Goal: Task Accomplishment & Management: Manage account settings

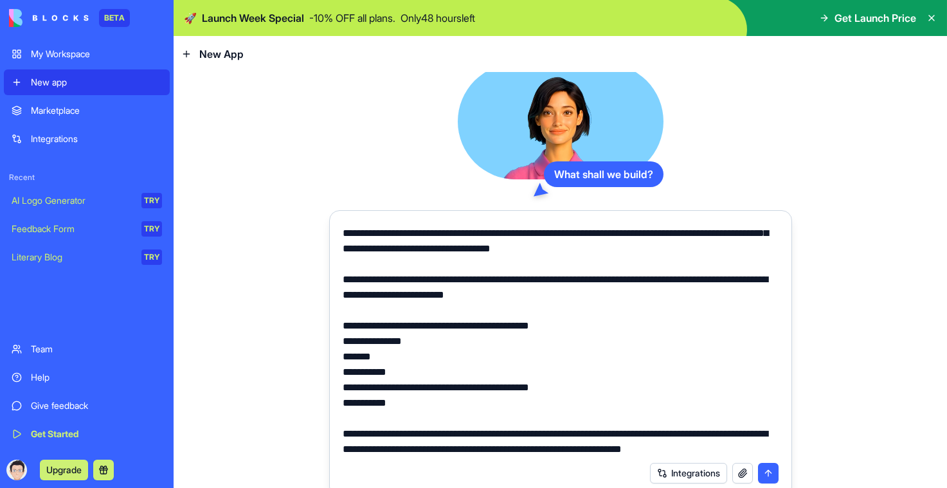
scroll to position [29, 0]
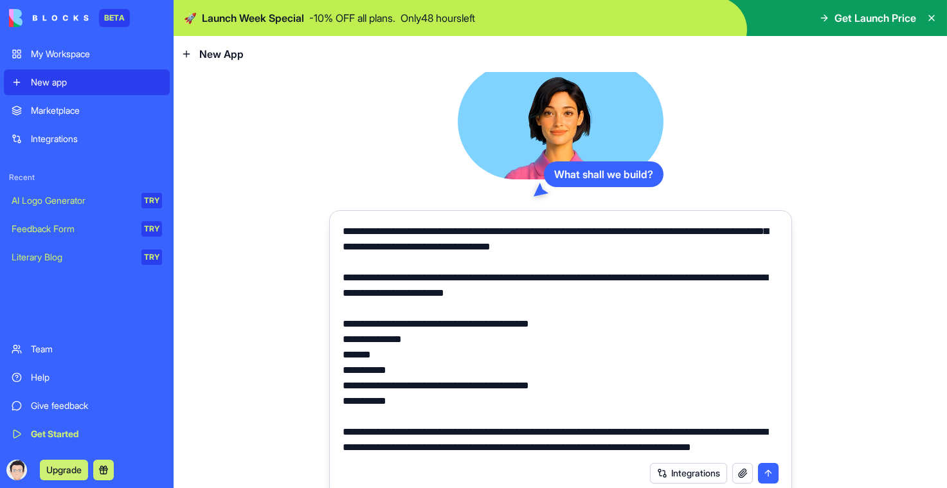
type textarea "**********"
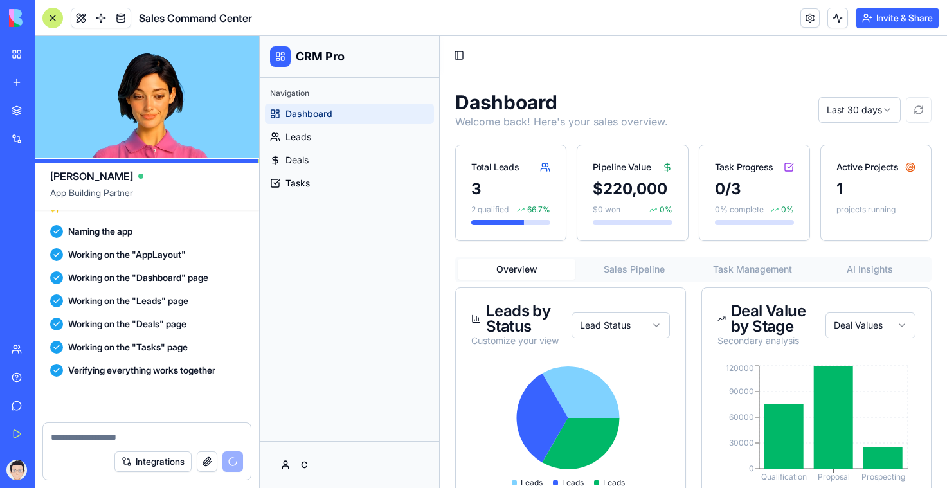
scroll to position [839, 0]
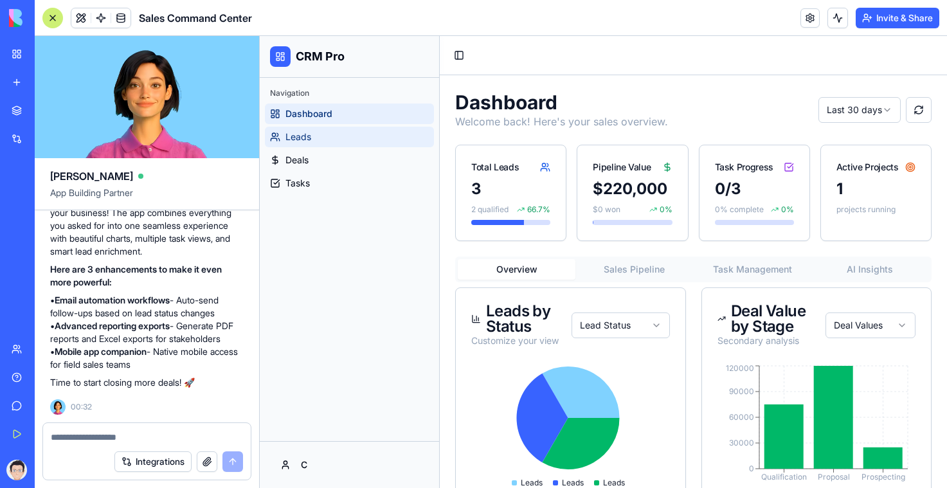
click at [310, 137] on span "Leads" at bounding box center [298, 136] width 26 height 13
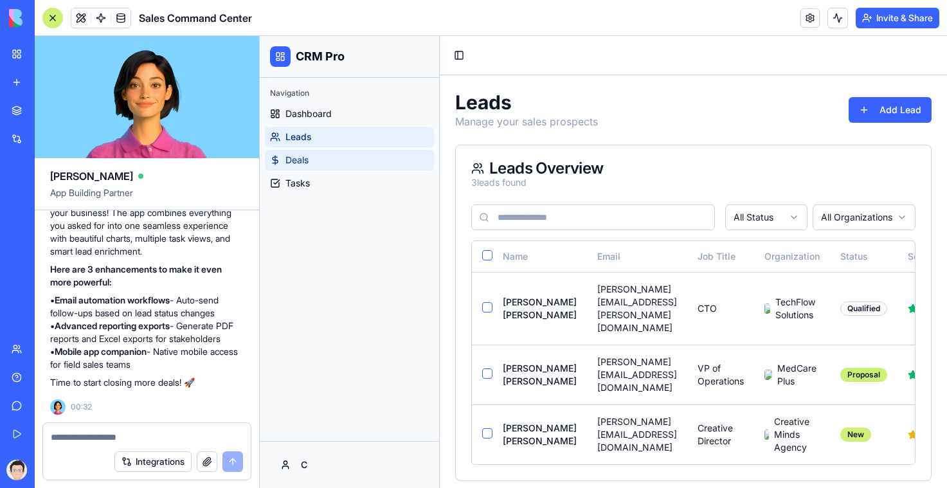
click at [315, 157] on link "Deals" at bounding box center [349, 160] width 169 height 21
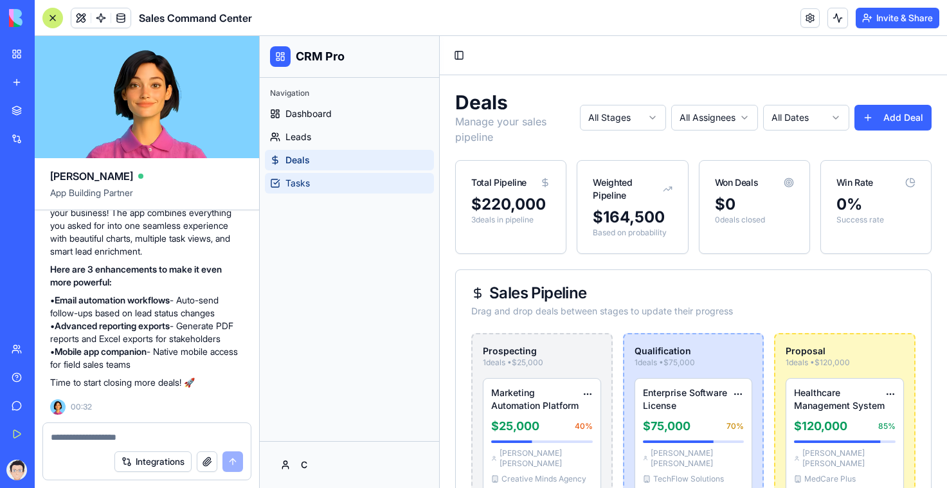
click at [315, 188] on link "Tasks" at bounding box center [349, 183] width 169 height 21
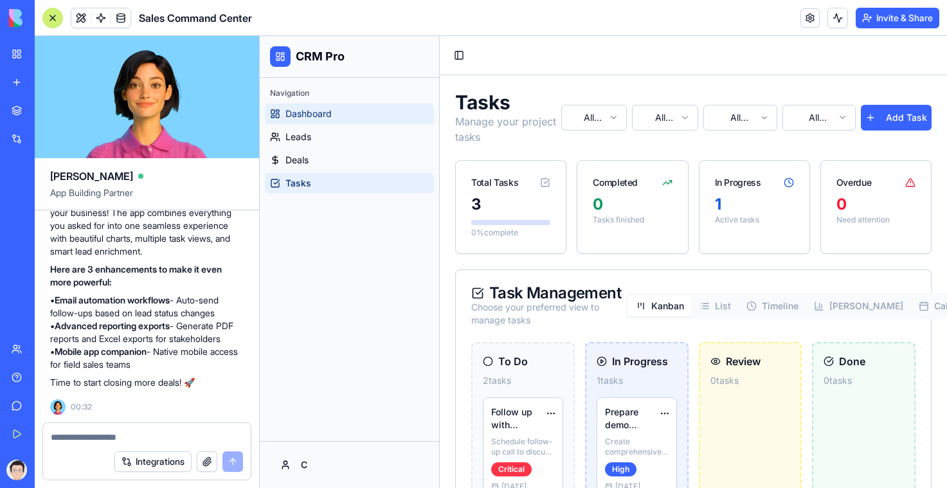
click at [337, 106] on link "Dashboard" at bounding box center [349, 113] width 169 height 21
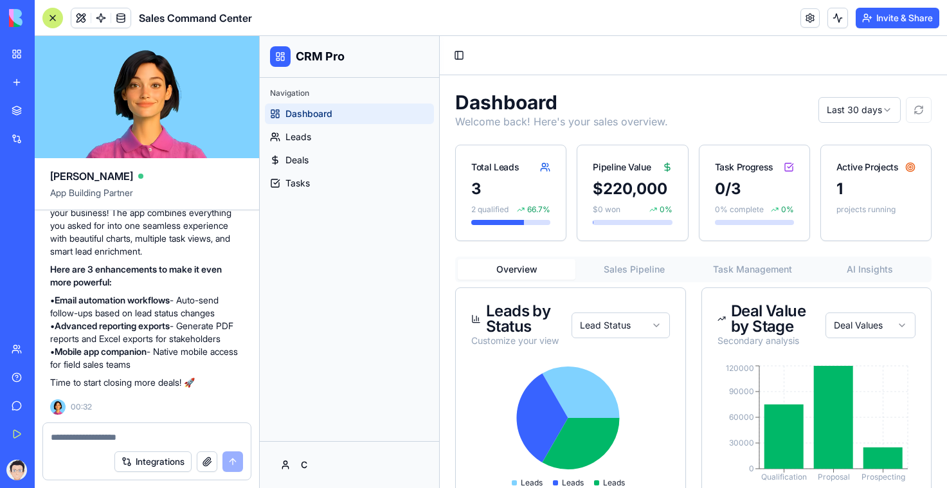
click at [42, 56] on div "My Workspace" at bounding box center [39, 54] width 17 height 13
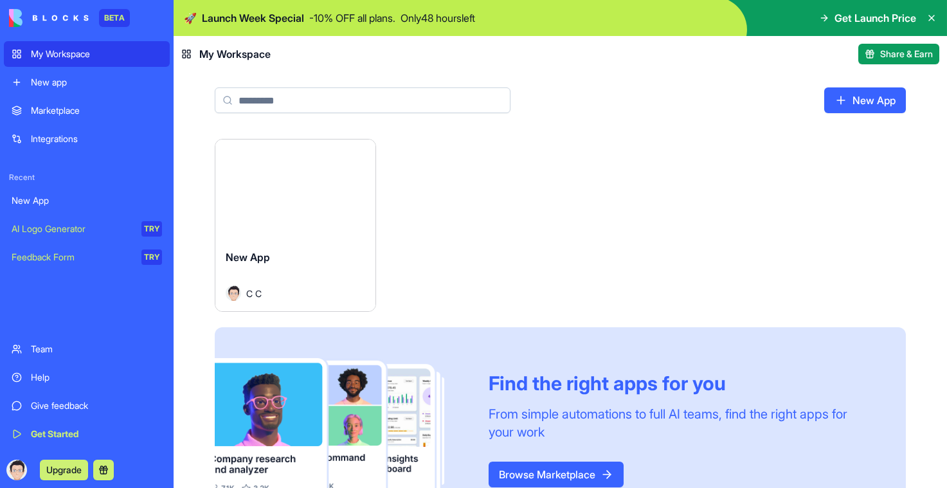
click at [433, 19] on p "Only 48 hours left" at bounding box center [437, 17] width 75 height 15
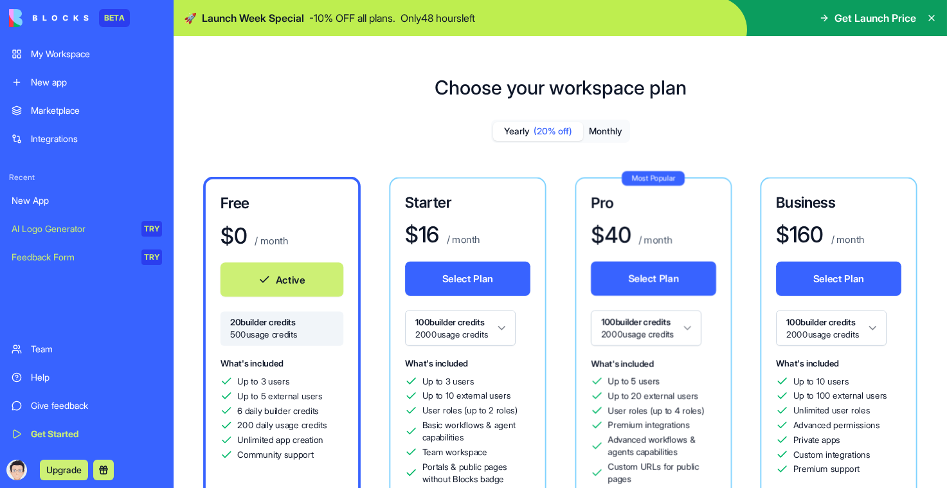
click at [852, 13] on span "Get Launch Price" at bounding box center [875, 17] width 82 height 15
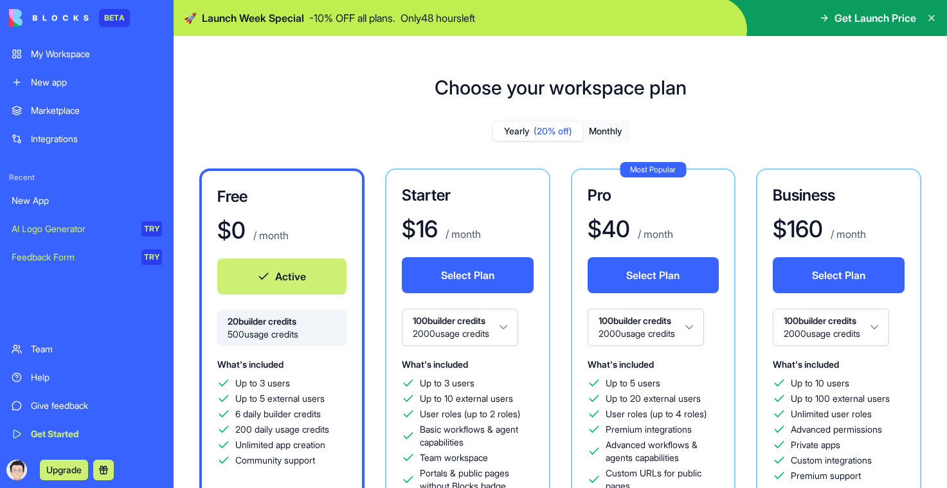
click at [556, 132] on span "(20% off)" at bounding box center [552, 131] width 39 height 13
click at [612, 130] on button "Monthly" at bounding box center [605, 131] width 45 height 19
click at [562, 132] on span "(20% off)" at bounding box center [552, 131] width 39 height 13
click at [624, 129] on button "Monthly" at bounding box center [605, 131] width 45 height 19
click at [552, 130] on span "(20% off)" at bounding box center [552, 131] width 39 height 13
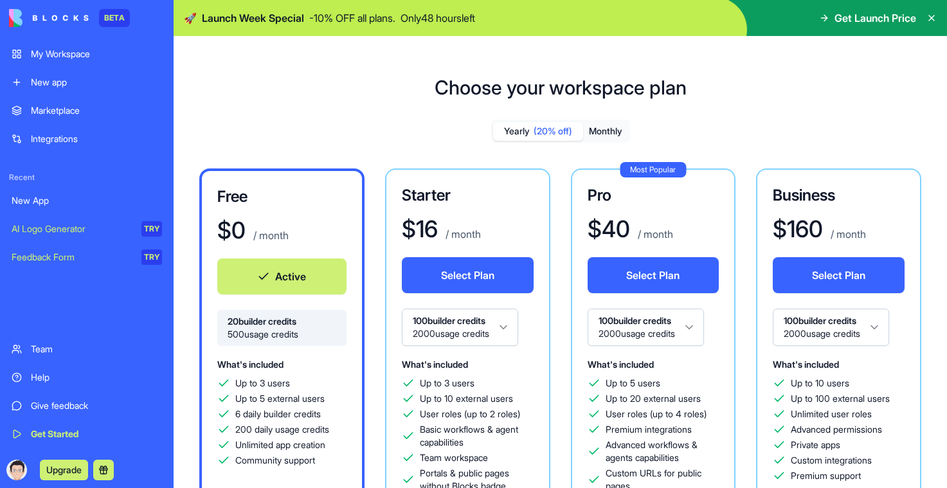
click at [841, 17] on span "Get Launch Price" at bounding box center [875, 17] width 82 height 15
click at [820, 16] on icon at bounding box center [824, 18] width 10 height 10
click at [931, 17] on icon at bounding box center [931, 17] width 5 height 5
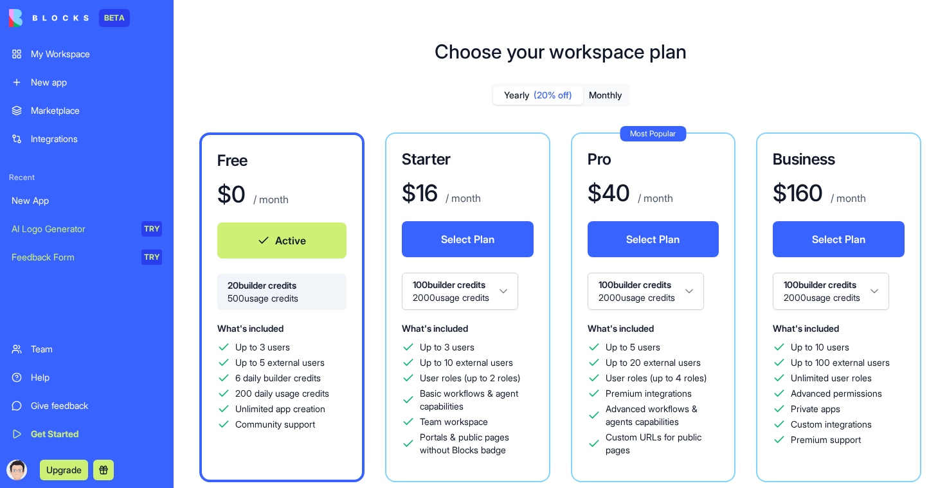
click at [72, 467] on button "Upgrade" at bounding box center [64, 470] width 48 height 21
click at [102, 467] on button at bounding box center [103, 470] width 21 height 21
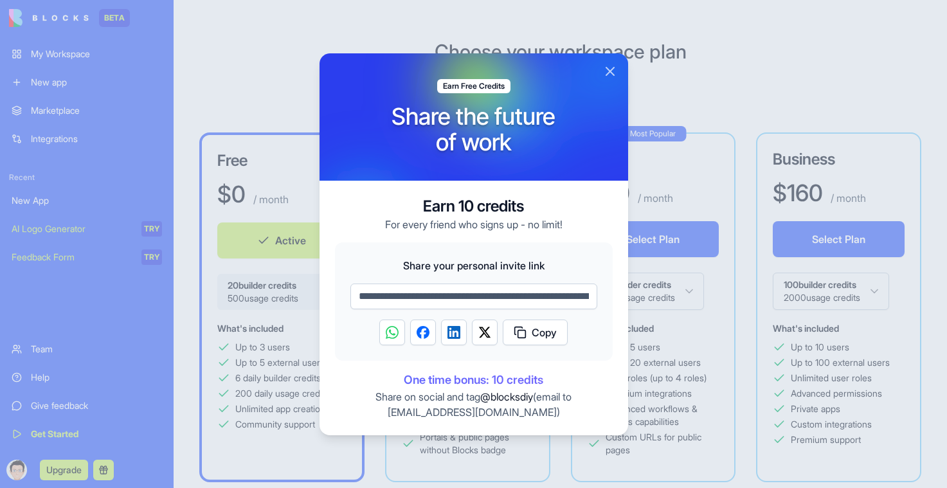
click at [605, 73] on button "Close" at bounding box center [609, 71] width 15 height 15
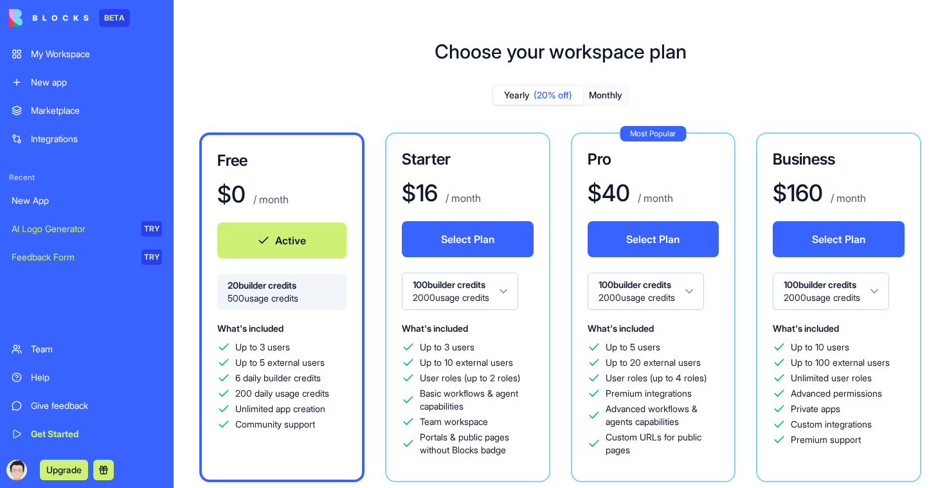
click at [35, 232] on div "AI Logo Generator" at bounding box center [72, 228] width 121 height 13
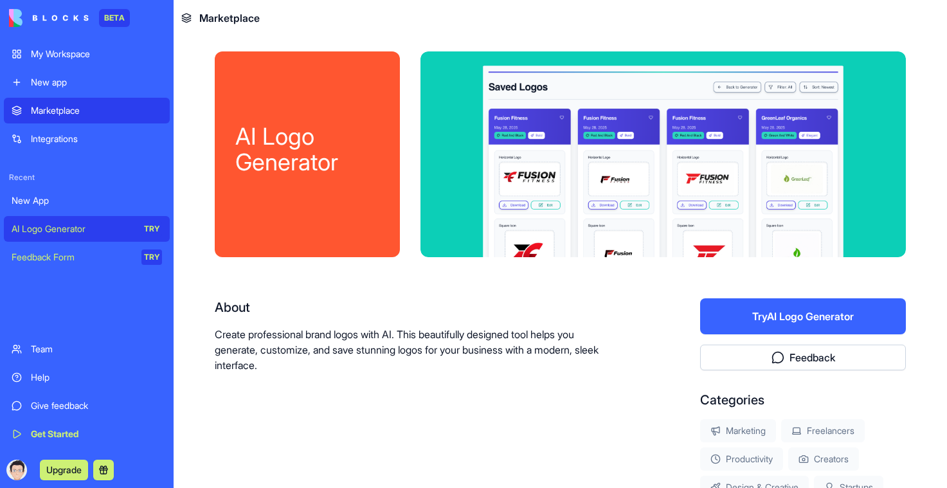
click at [37, 257] on div "Feedback Form" at bounding box center [72, 257] width 121 height 13
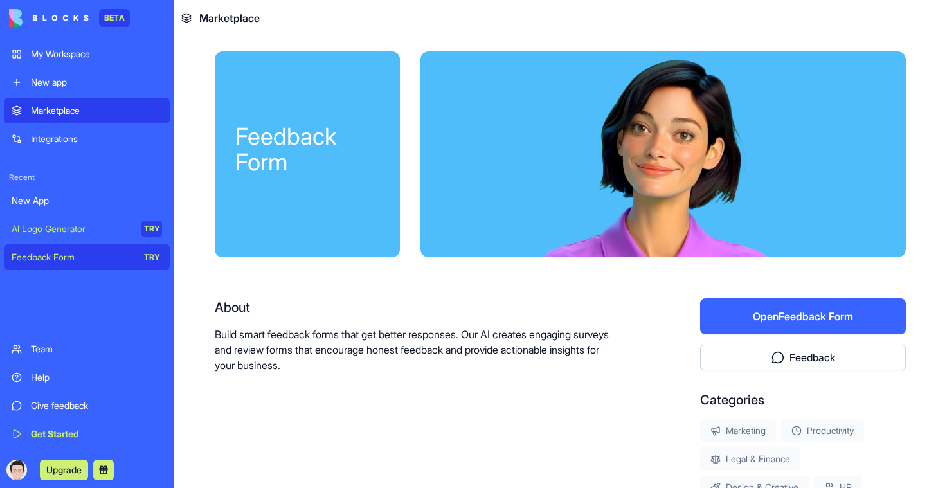
click at [79, 59] on div "My Workspace" at bounding box center [96, 54] width 131 height 13
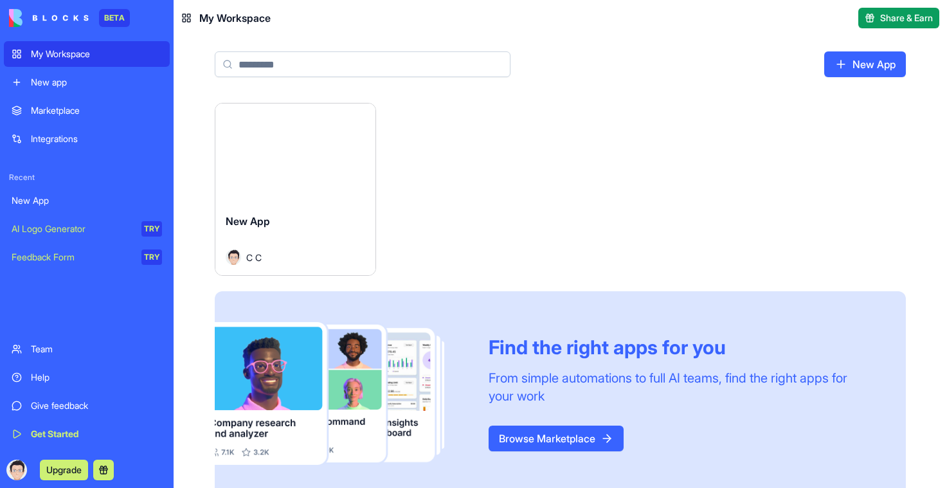
click at [298, 150] on button "Launch" at bounding box center [295, 154] width 96 height 26
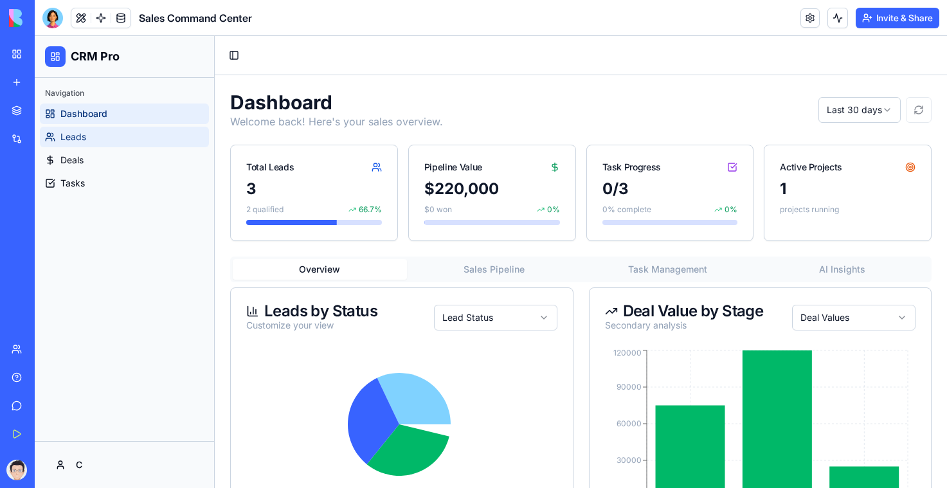
click at [113, 139] on link "Leads" at bounding box center [124, 137] width 169 height 21
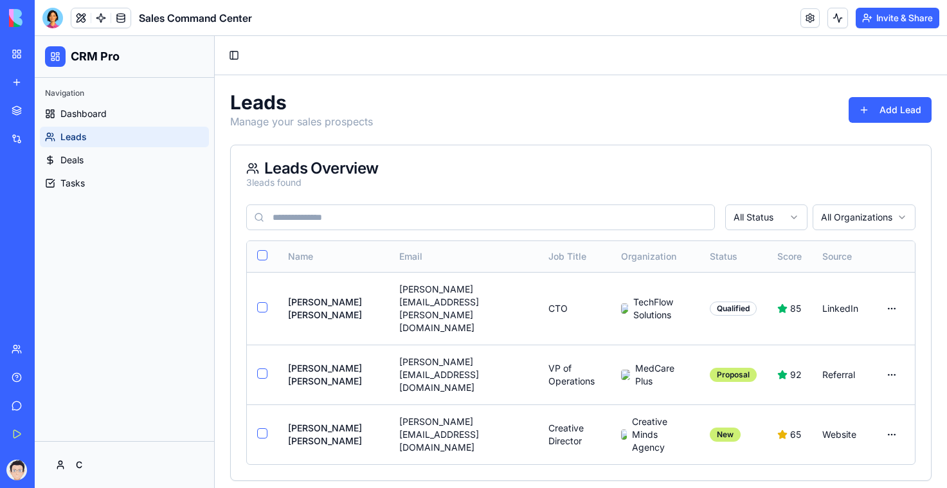
click at [263, 253] on button "button" at bounding box center [262, 255] width 10 height 10
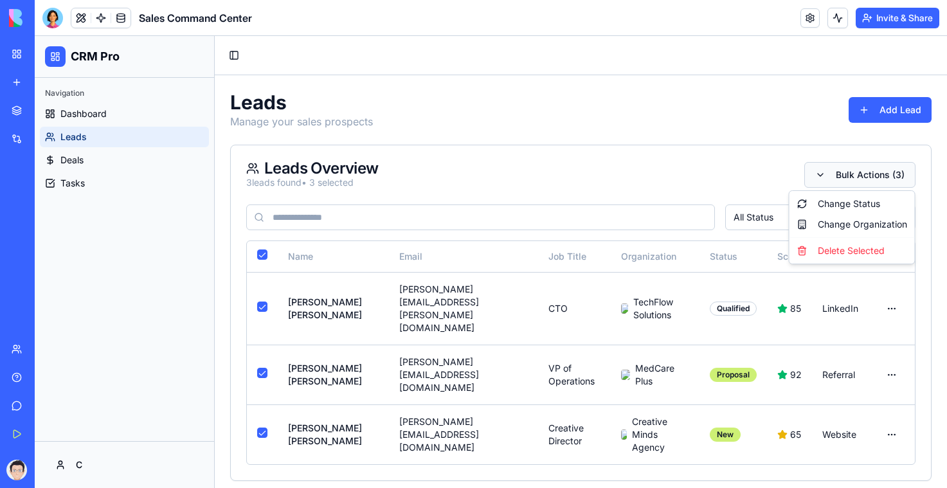
click at [852, 177] on html "CRM Pro Navigation Dashboard Leads Deals Tasks C Toggle Sidebar Leads Manage yo…" at bounding box center [491, 266] width 912 height 460
click at [849, 249] on div "Delete Selected" at bounding box center [852, 250] width 120 height 21
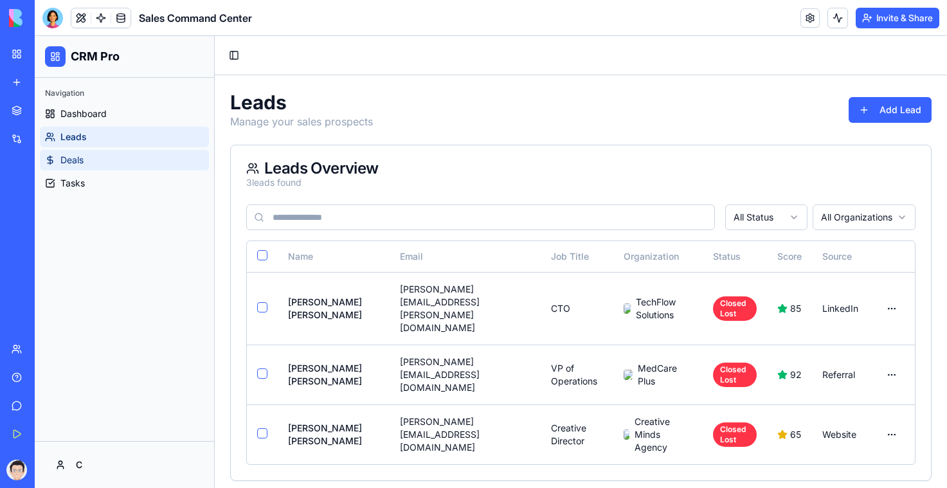
click at [55, 163] on link "Deals" at bounding box center [124, 160] width 169 height 21
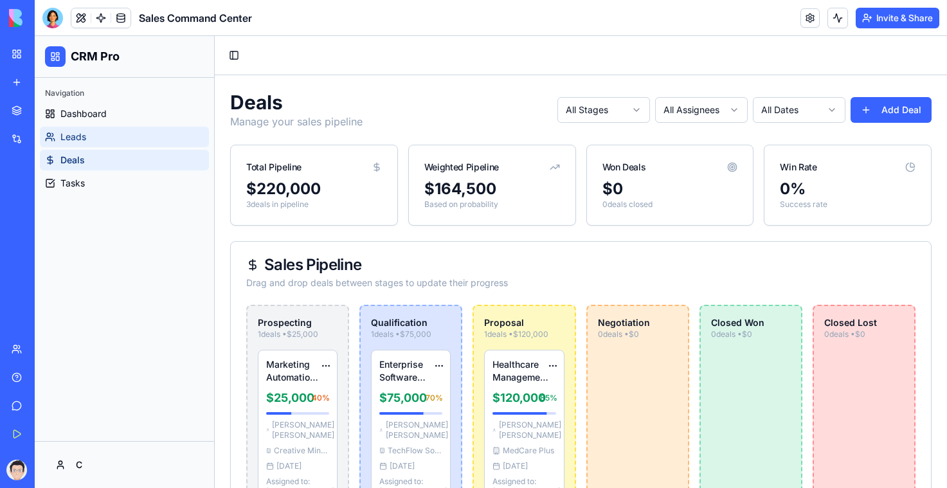
click at [96, 129] on link "Leads" at bounding box center [124, 137] width 169 height 21
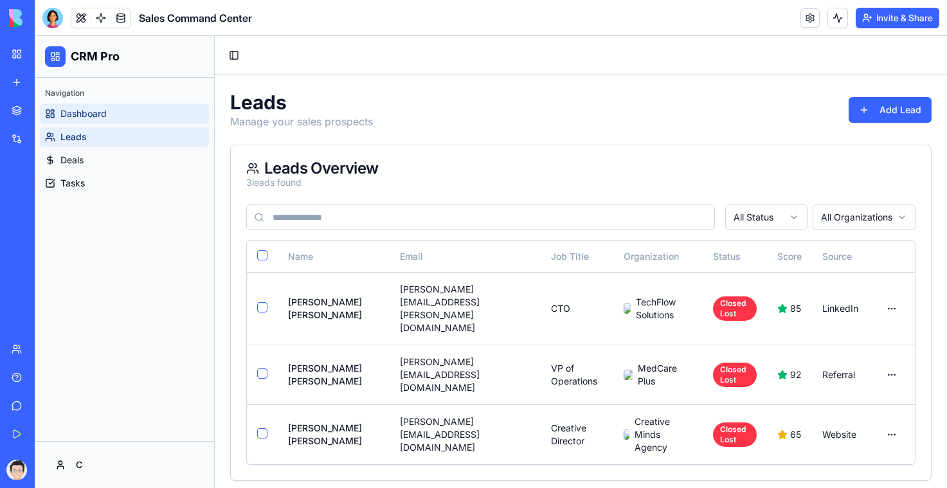
click at [117, 111] on link "Dashboard" at bounding box center [124, 113] width 169 height 21
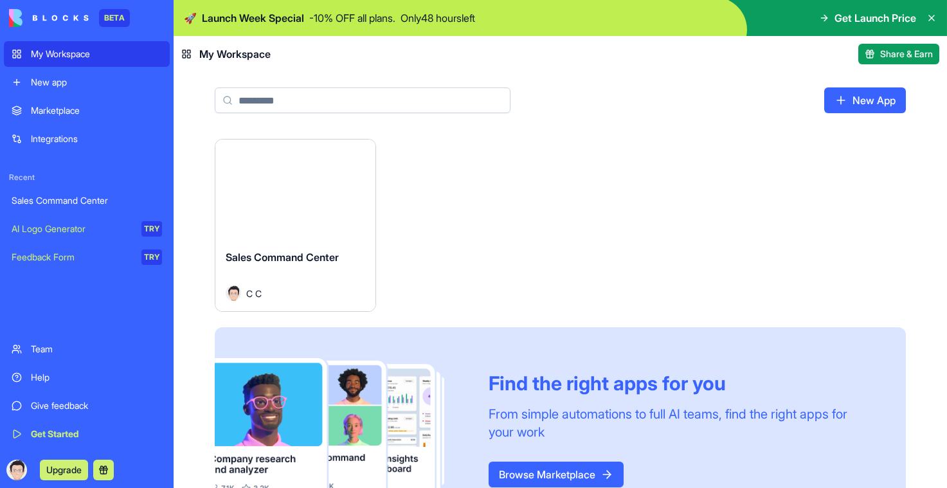
click at [62, 382] on div "Help" at bounding box center [96, 377] width 131 height 13
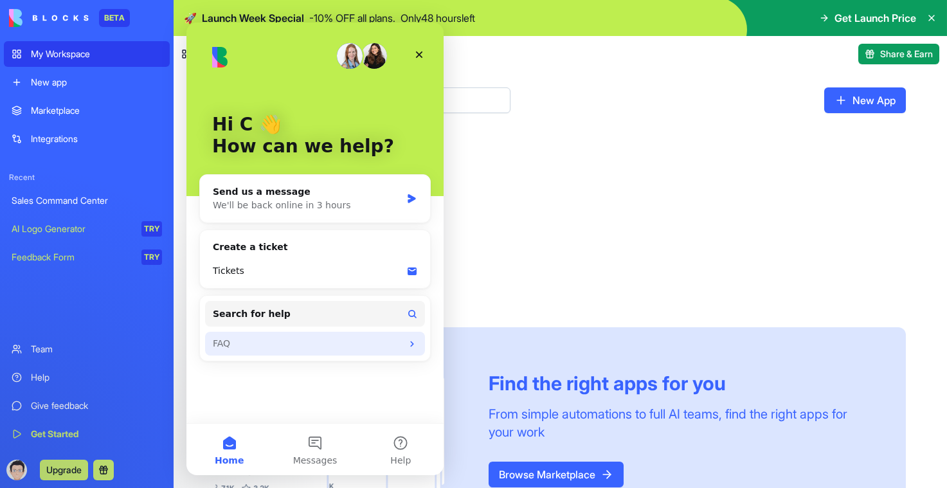
click at [230, 344] on div "FAQ" at bounding box center [307, 343] width 189 height 13
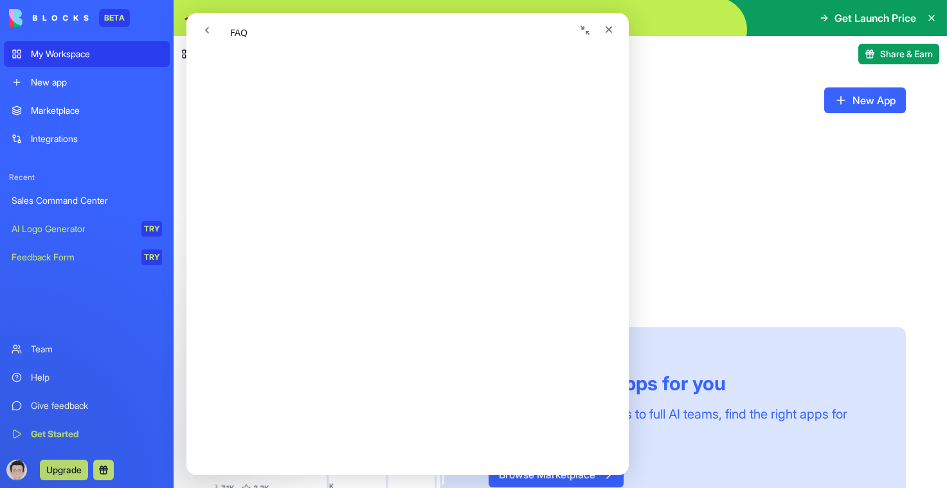
scroll to position [1558, 0]
click at [605, 28] on icon "Close" at bounding box center [608, 29] width 7 height 7
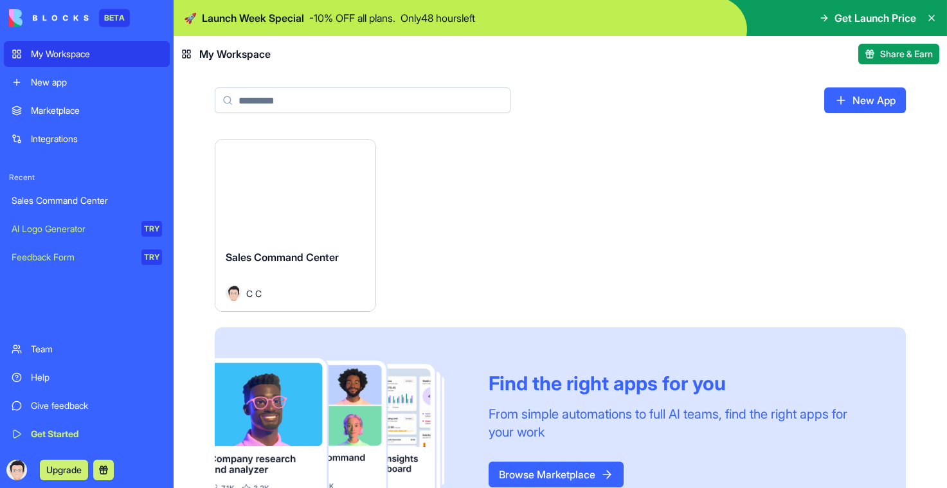
scroll to position [0, 0]
